Goal: Task Accomplishment & Management: Manage account settings

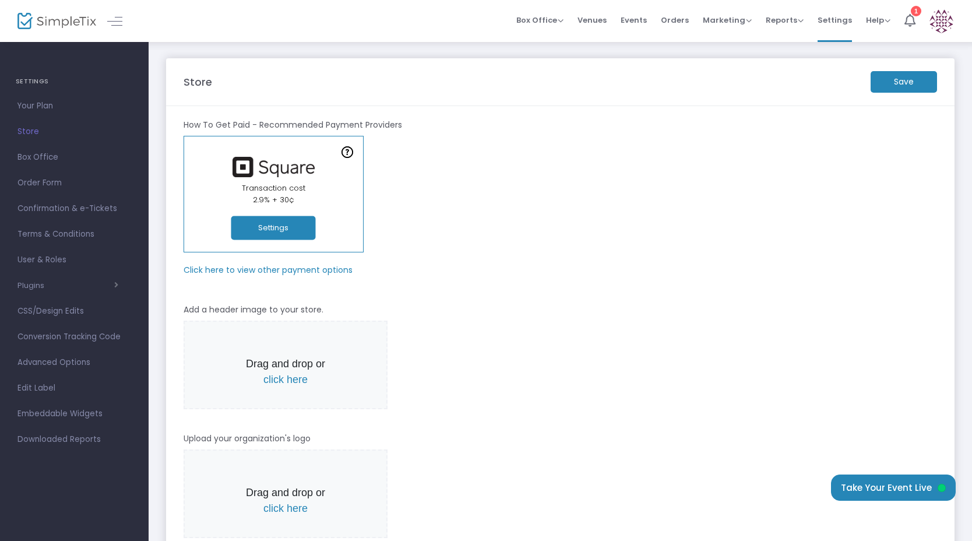
click at [896, 83] on m-button "Save" at bounding box center [904, 82] width 66 height 22
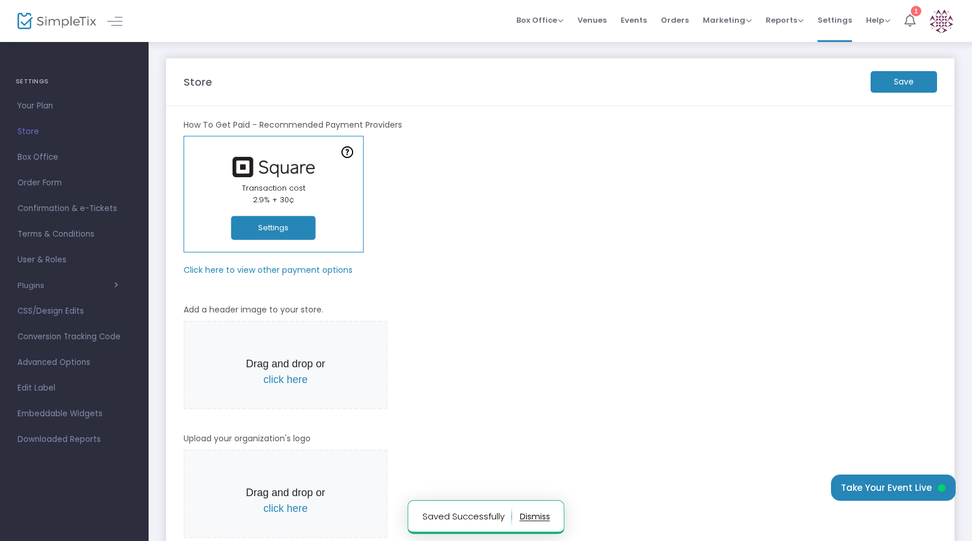
click at [915, 13] on div "1" at bounding box center [916, 11] width 10 height 10
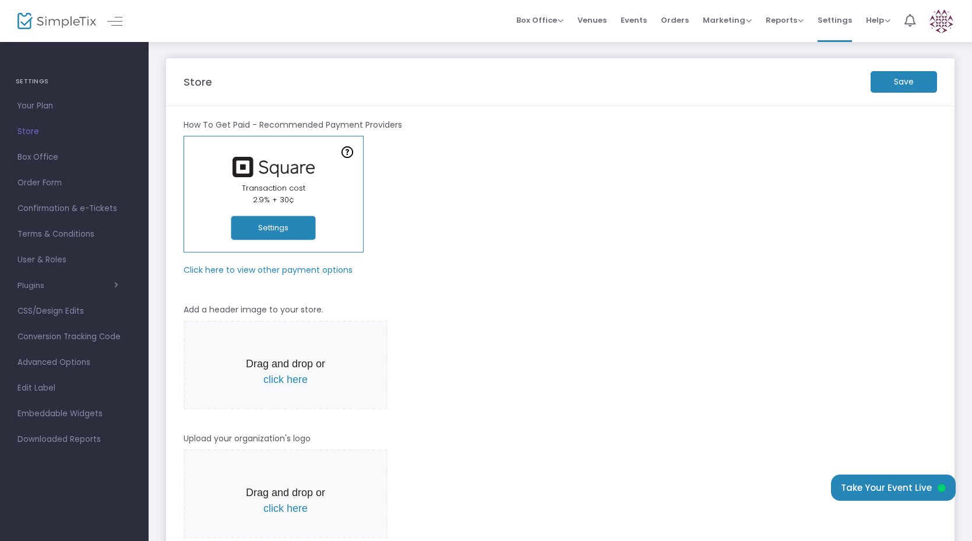
click at [883, 85] on m-button "Save" at bounding box center [904, 82] width 66 height 22
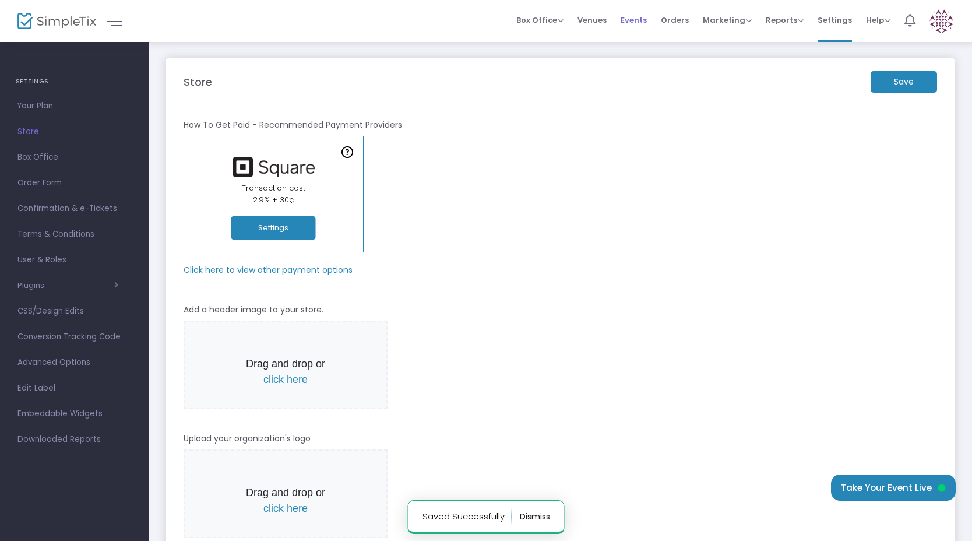
click at [641, 21] on span "Events" at bounding box center [634, 20] width 26 height 30
